Goal: Use online tool/utility: Utilize a website feature to perform a specific function

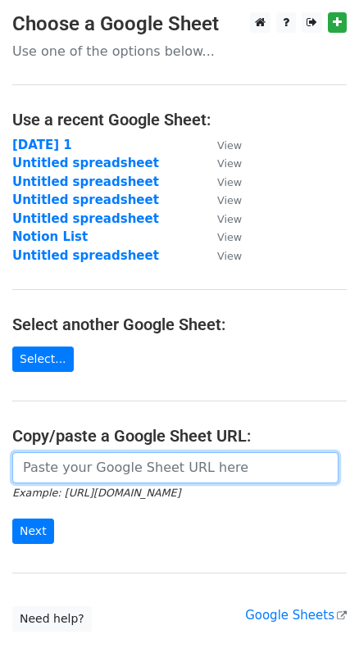
click at [85, 457] on input "url" at bounding box center [175, 467] width 326 height 31
paste input "https://docs.google.com/spreadsheets/d/1JfB87nRjM2TYsFRclwqbCsLCAPD64L1c-TKNcO_…"
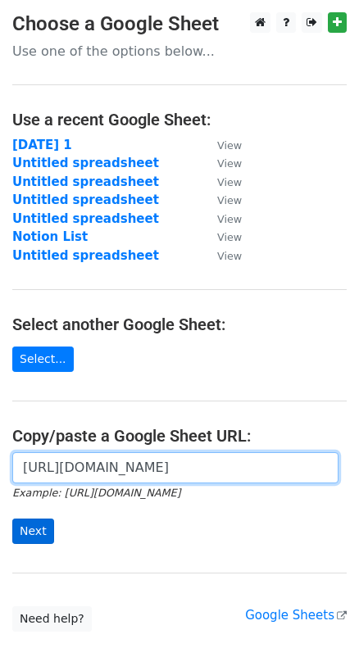
type input "https://docs.google.com/spreadsheets/d/1JfB87nRjM2TYsFRclwqbCsLCAPD64L1c-TKNcO_…"
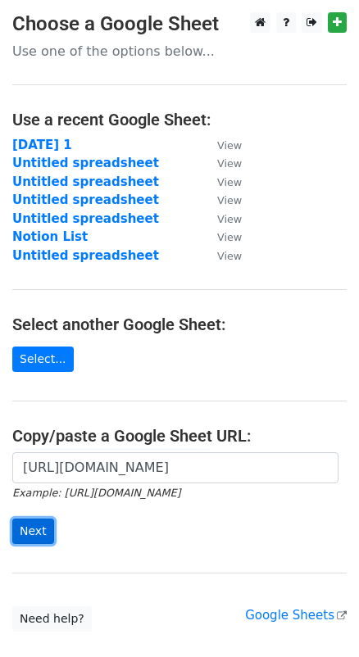
click at [34, 520] on input "Next" at bounding box center [33, 531] width 42 height 25
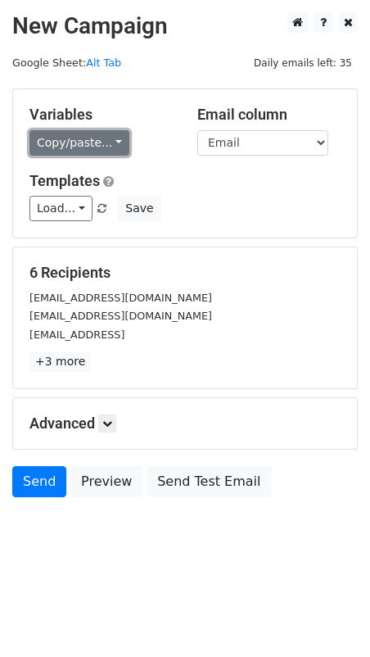
click at [92, 143] on link "Copy/paste..." at bounding box center [80, 142] width 100 height 25
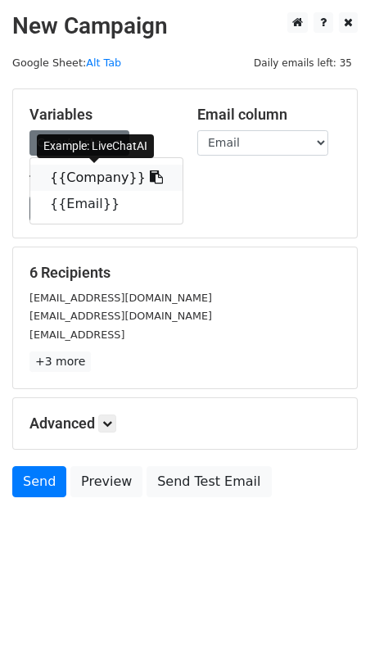
click at [80, 183] on link "{{Company}}" at bounding box center [106, 178] width 152 height 26
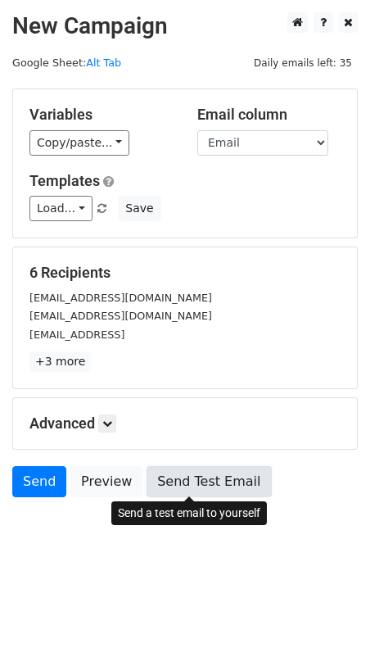
click at [173, 476] on link "Send Test Email" at bounding box center [209, 481] width 125 height 31
